Goal: Transaction & Acquisition: Purchase product/service

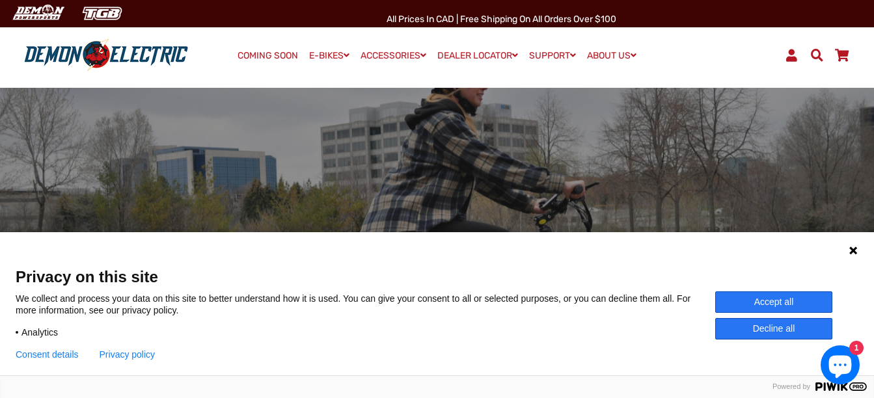
scroll to position [130, 0]
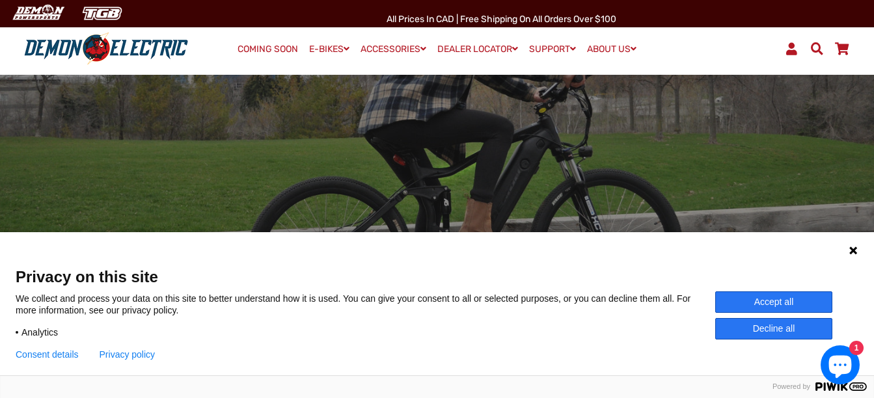
click at [777, 294] on button "Accept all" at bounding box center [773, 302] width 117 height 21
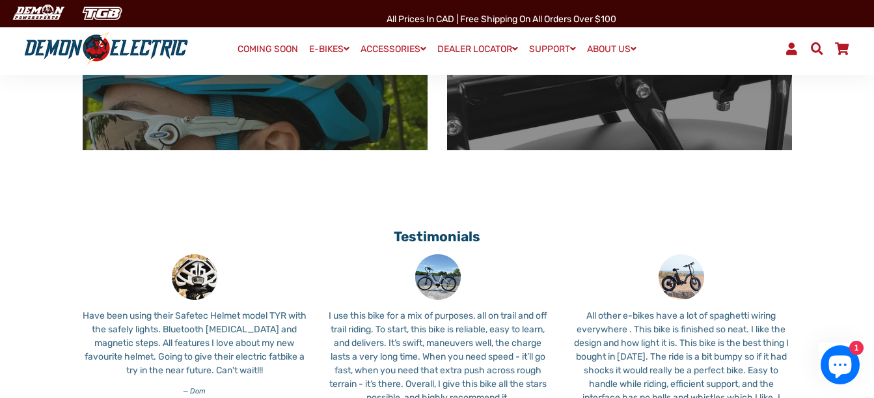
scroll to position [586, 0]
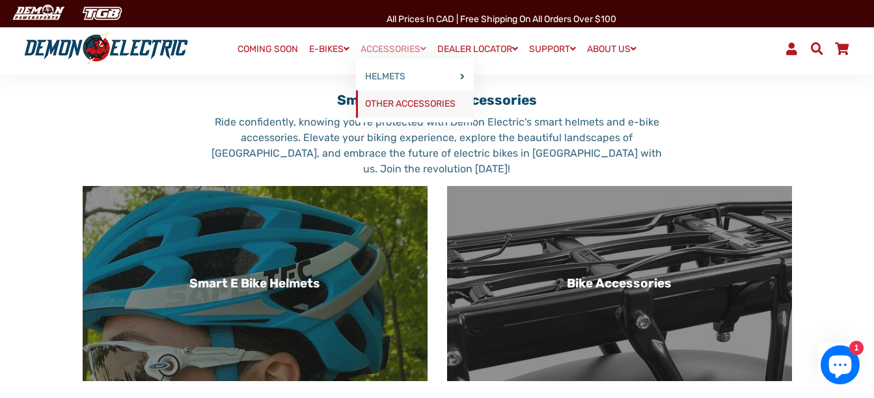
click at [400, 100] on link "OTHER ACCESSORIES" at bounding box center [415, 103] width 118 height 27
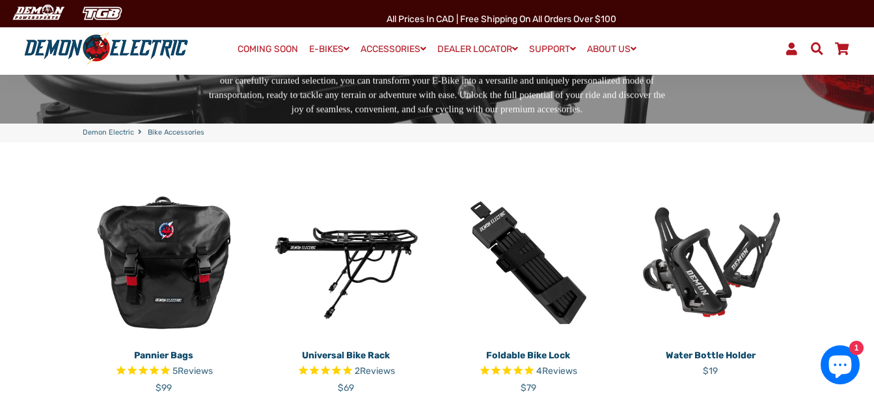
scroll to position [260, 0]
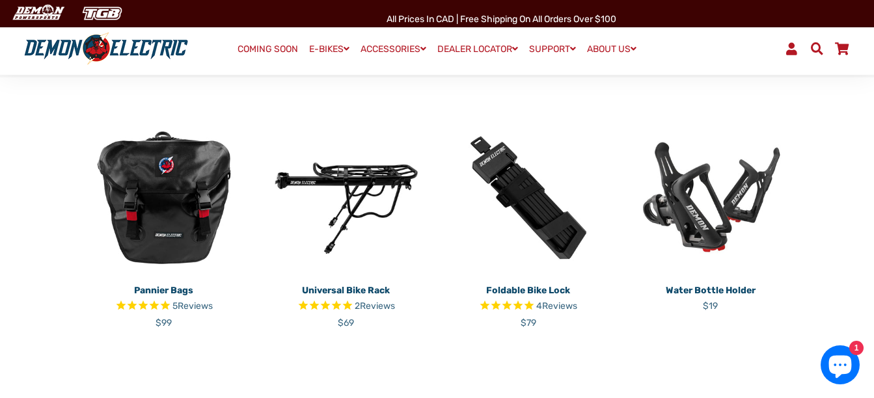
click at [363, 171] on img at bounding box center [346, 198] width 163 height 163
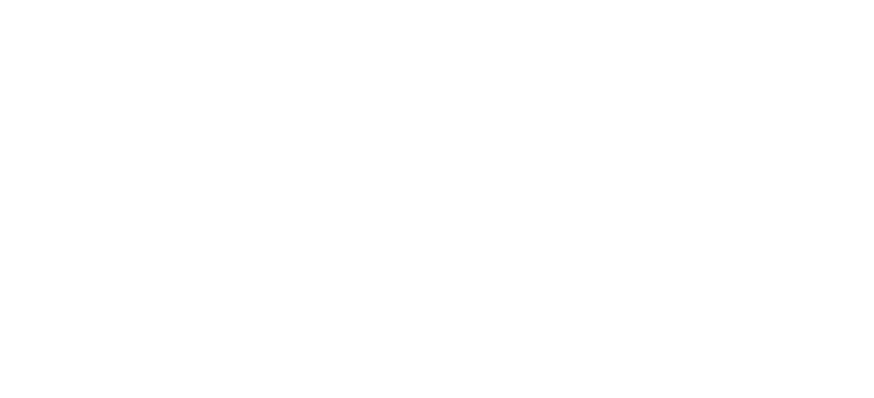
select select "******"
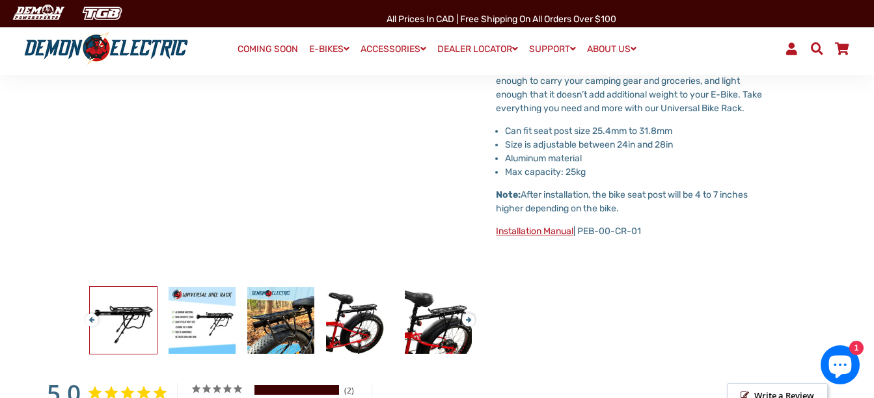
scroll to position [260, 0]
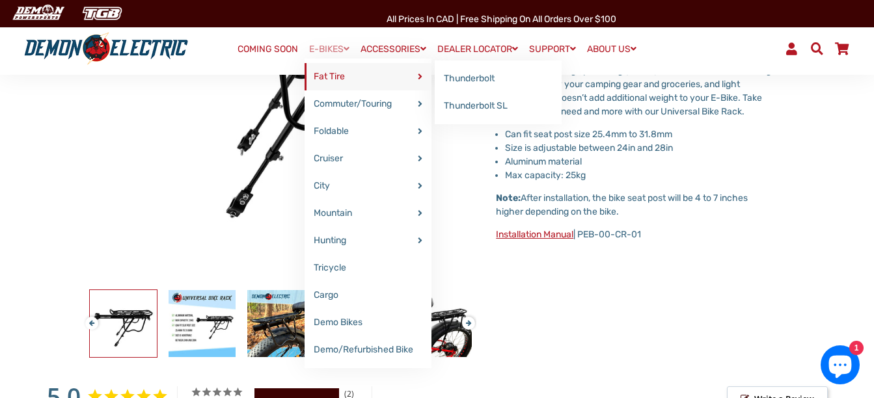
click at [329, 72] on link "Fat Tire" at bounding box center [368, 76] width 127 height 27
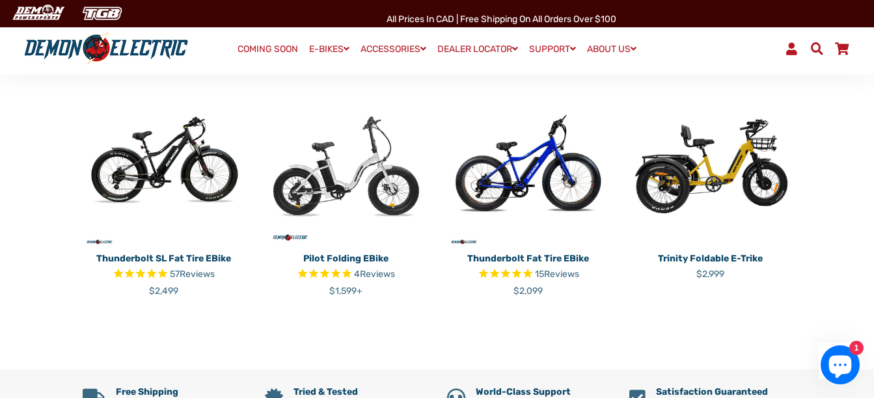
scroll to position [326, 0]
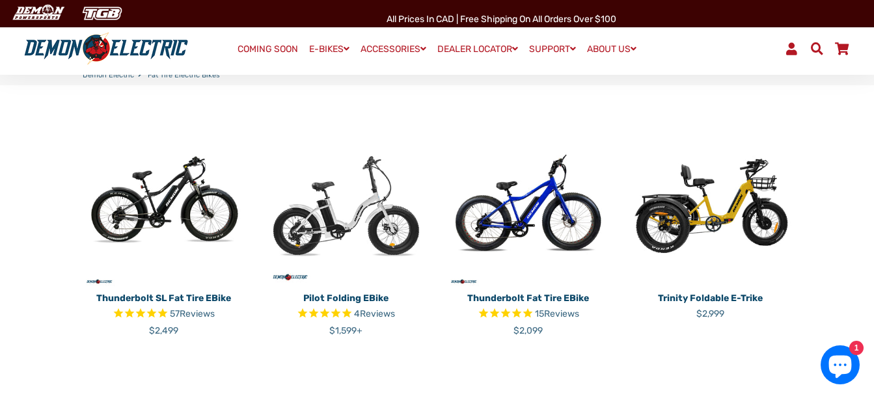
click at [207, 197] on img at bounding box center [164, 205] width 163 height 163
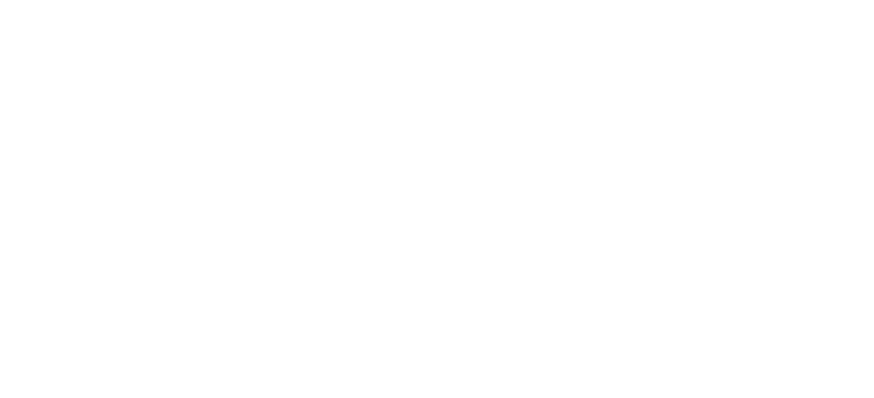
select select "******"
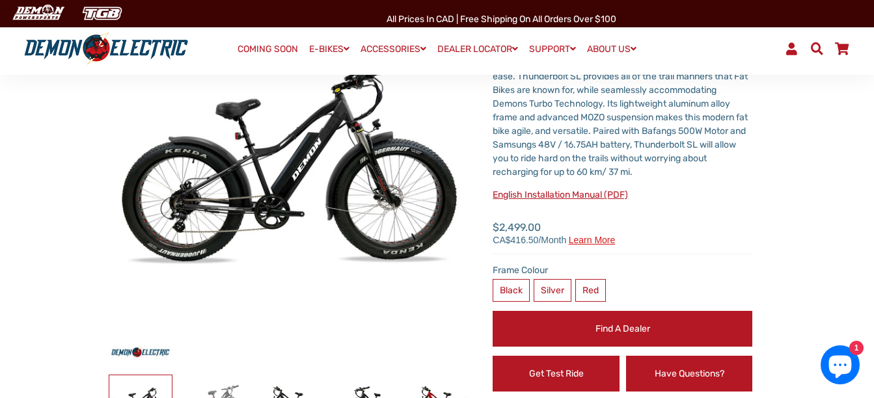
scroll to position [130, 0]
